Goal: Task Accomplishment & Management: Use online tool/utility

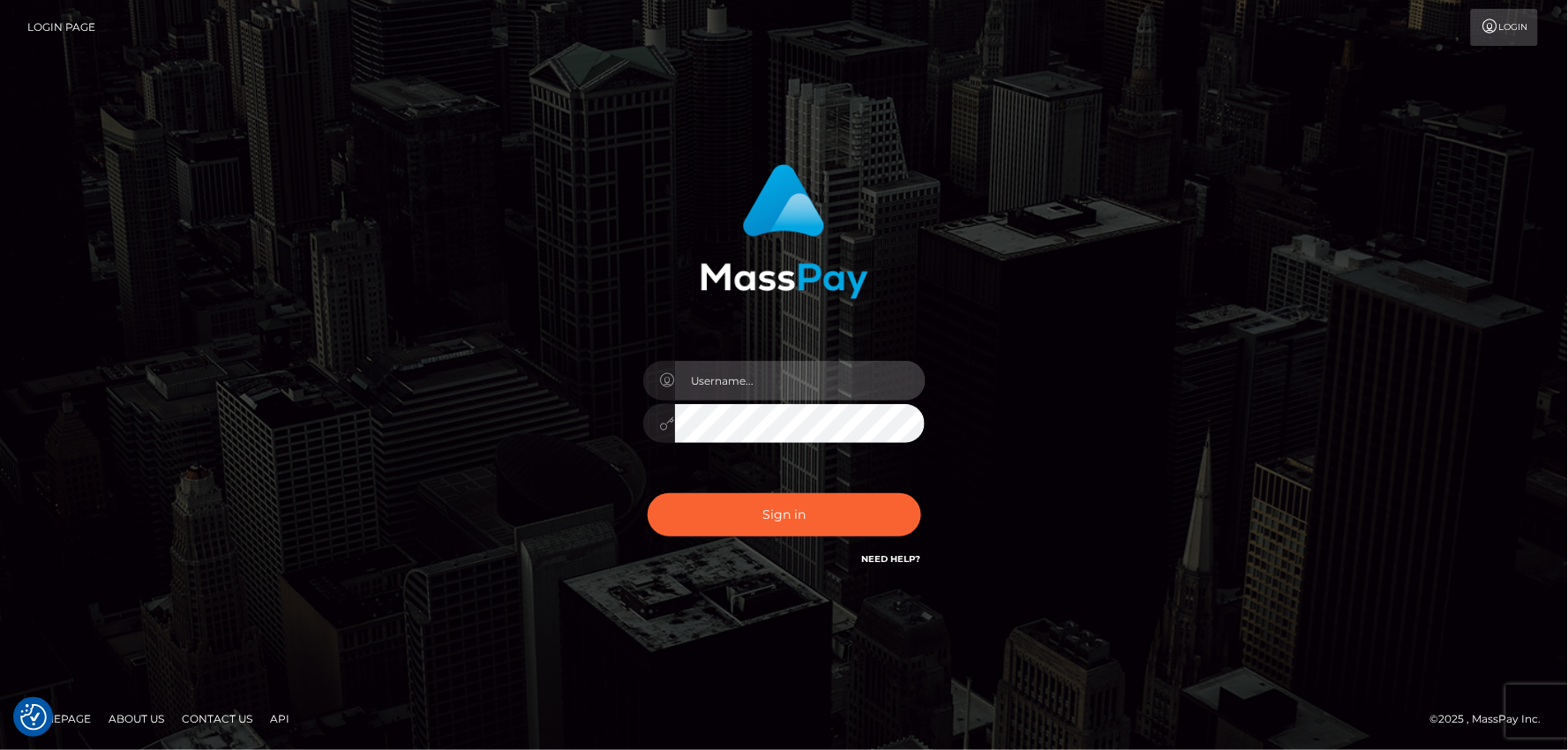
click at [734, 380] on input "text" at bounding box center [800, 381] width 251 height 40
type input "mdemassi"
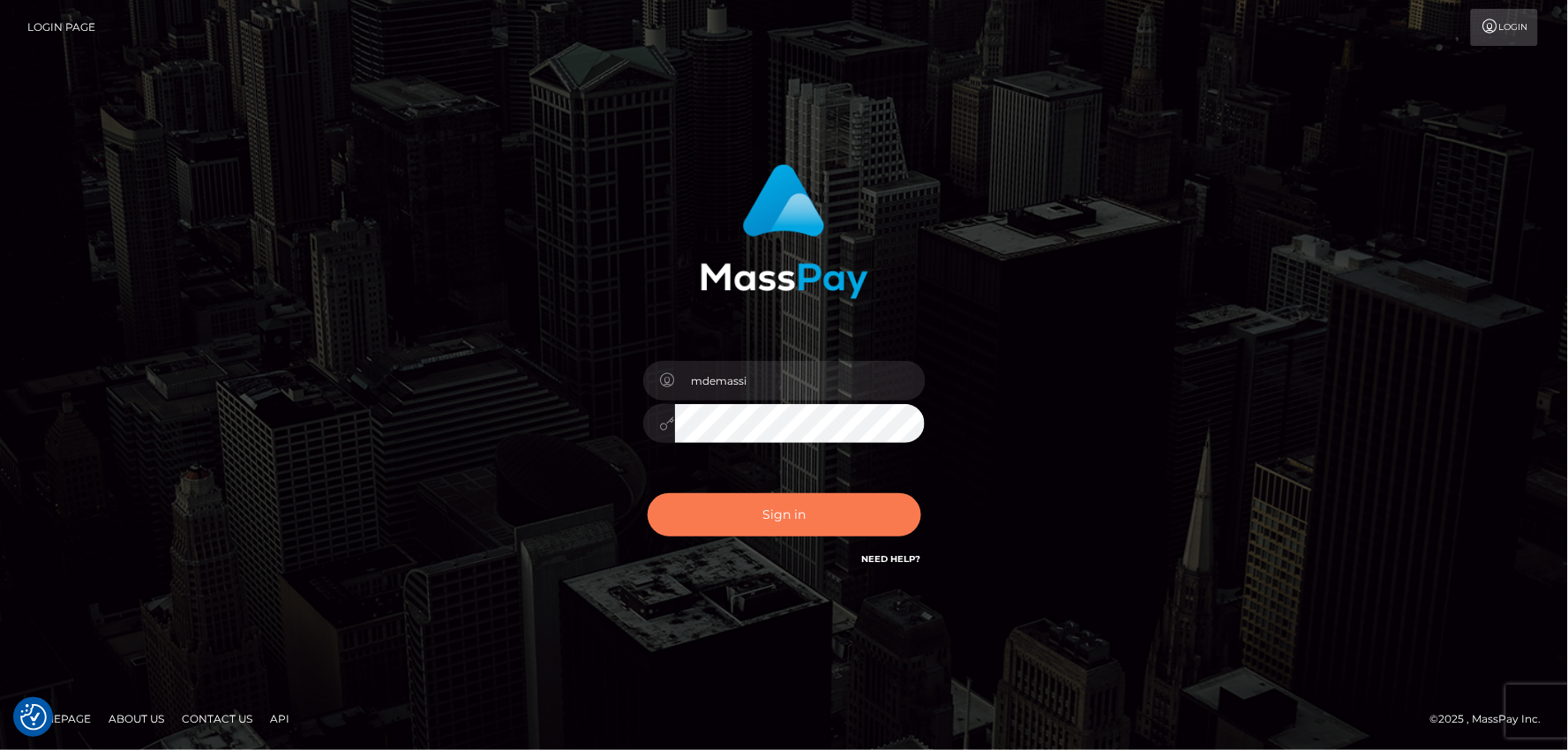
click at [759, 524] on button "Sign in" at bounding box center [784, 515] width 274 height 43
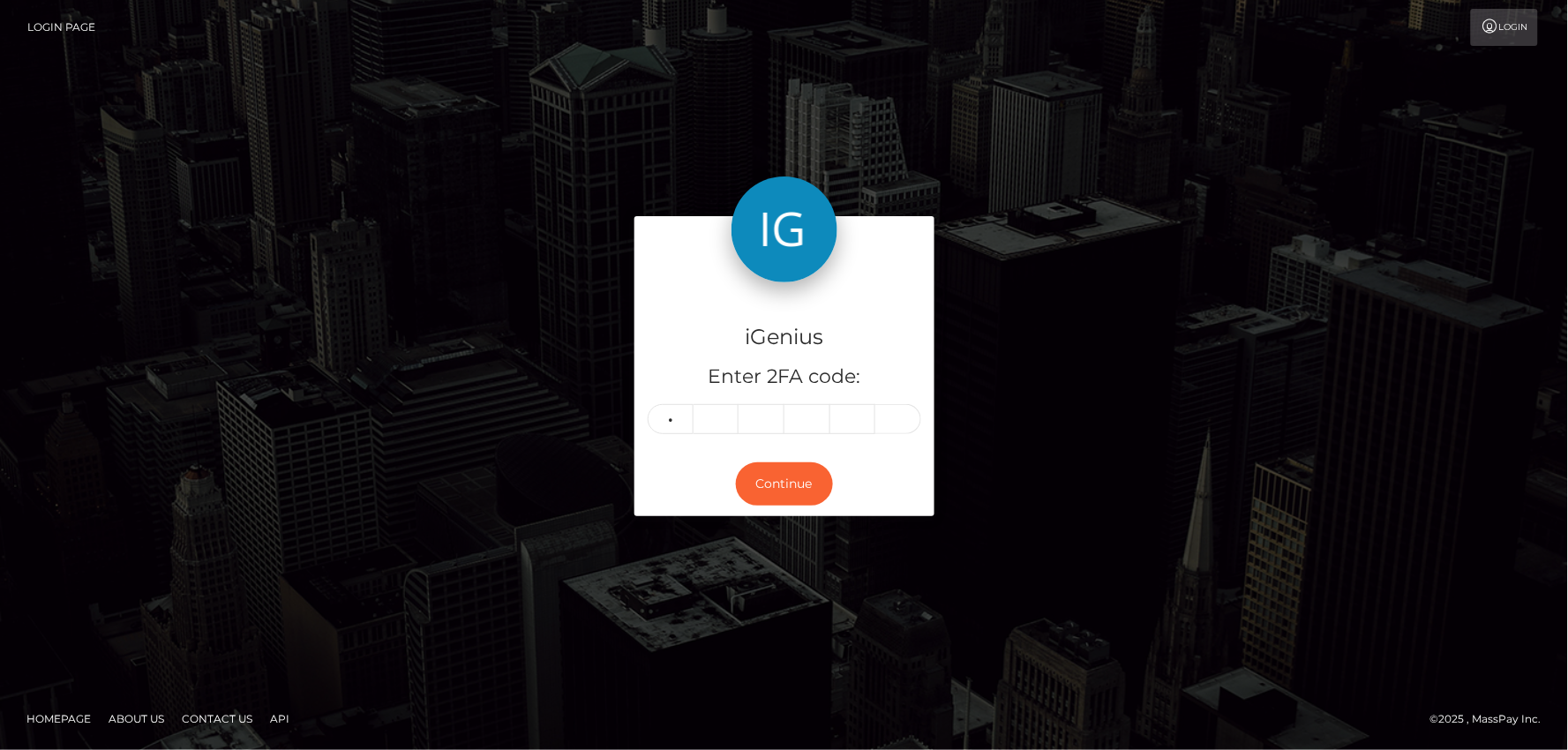
type input "8"
type input "7"
type input "1"
type input "7"
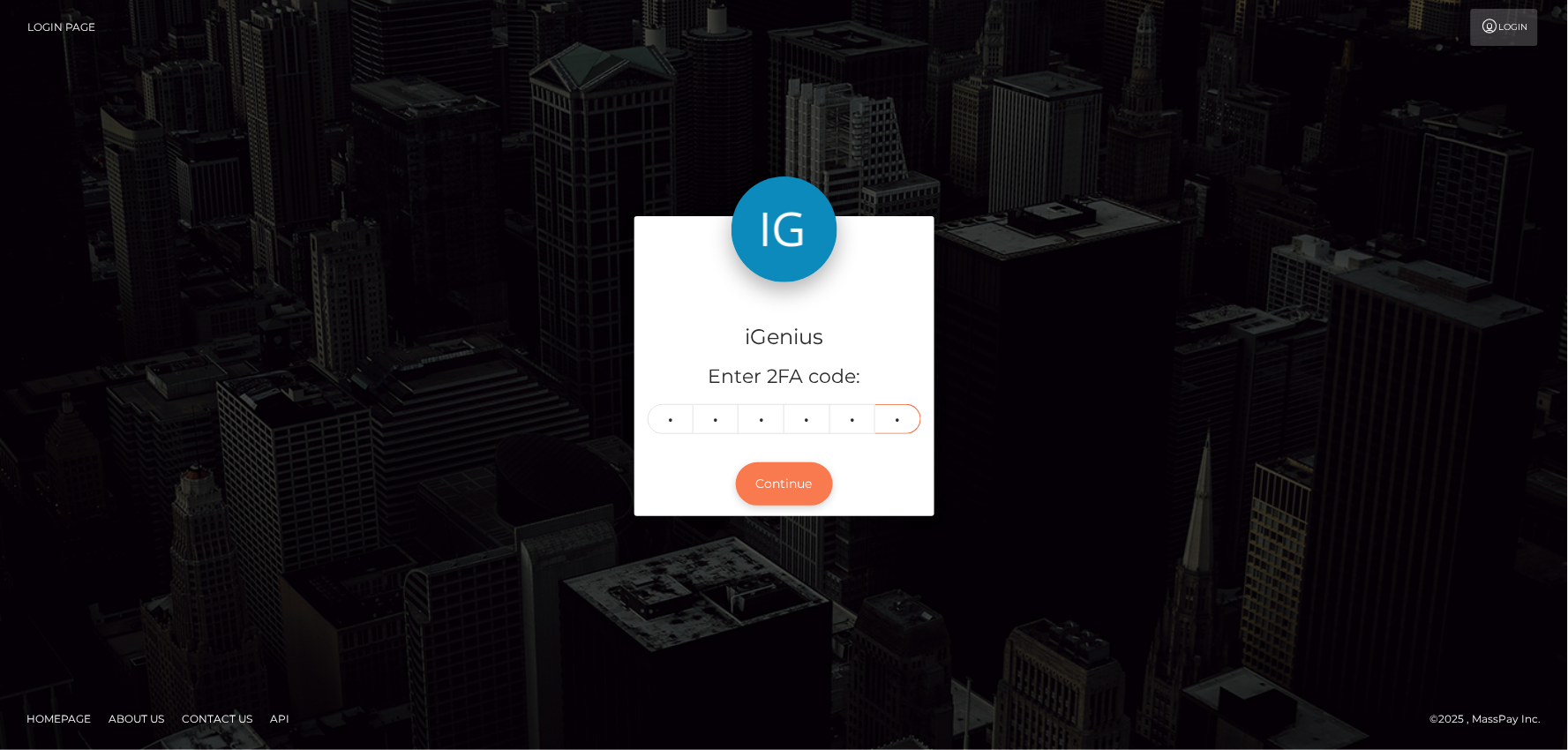
type input "1"
click at [769, 495] on button "Continue" at bounding box center [785, 484] width 97 height 43
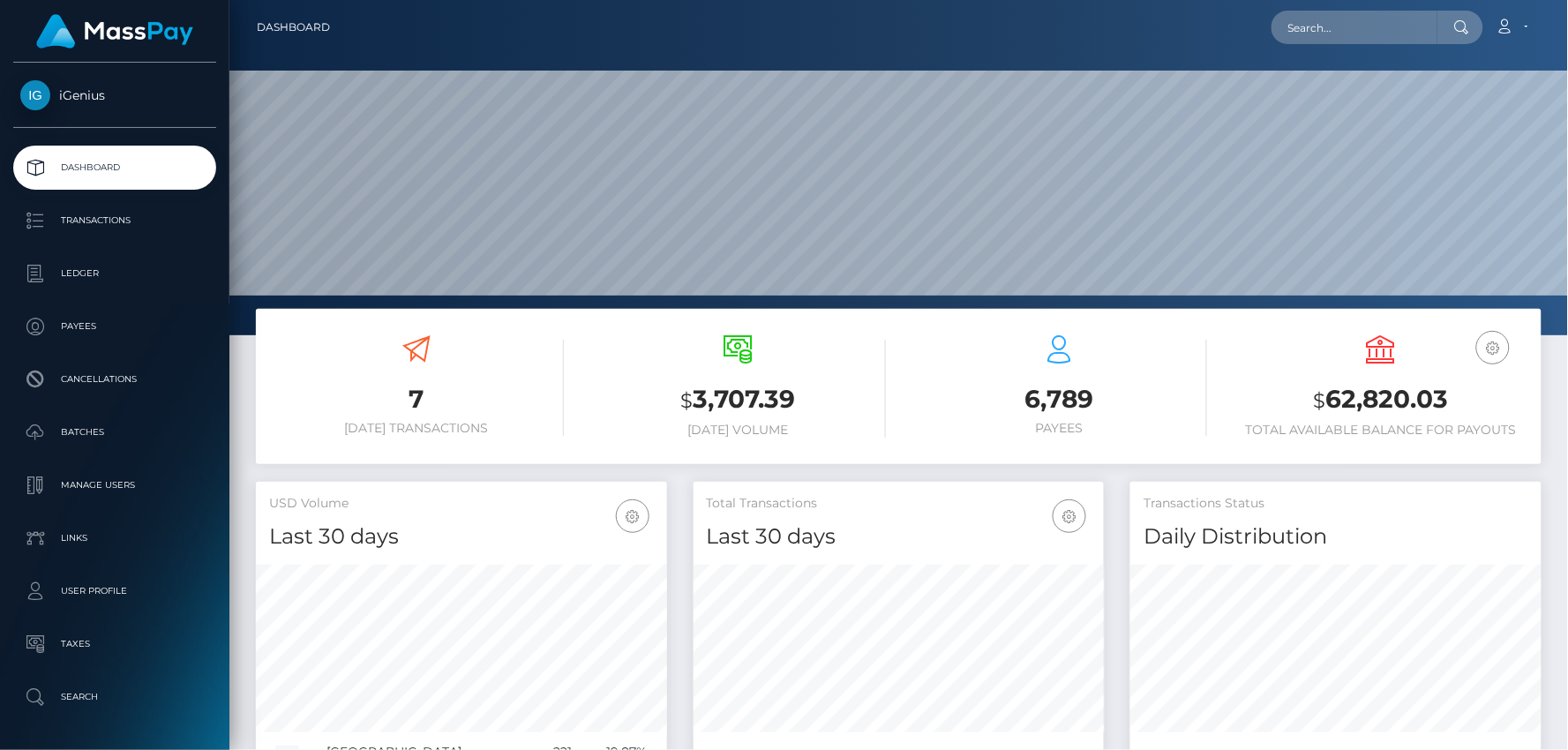
scroll to position [313, 411]
drag, startPoint x: 1316, startPoint y: 398, endPoint x: 1445, endPoint y: 401, distance: 129.0
click at [1445, 401] on h3 "$ 62,820.03" at bounding box center [1381, 401] width 295 height 36
copy h3 "$ 62,820.03"
